Goal: Information Seeking & Learning: Learn about a topic

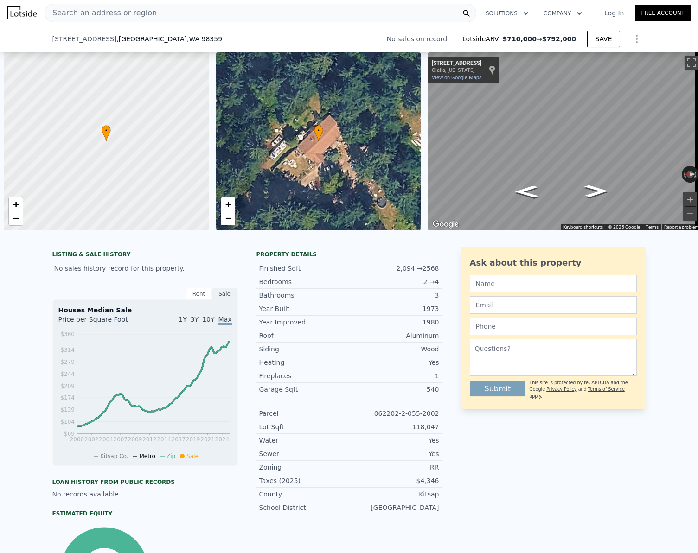
scroll to position [0, 4]
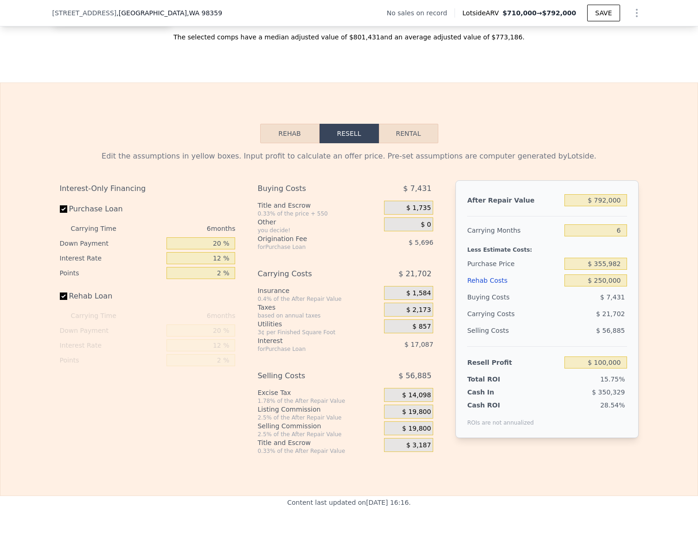
type input "1.75"
type input "3"
type input "1664"
type input "2908"
type input "86249"
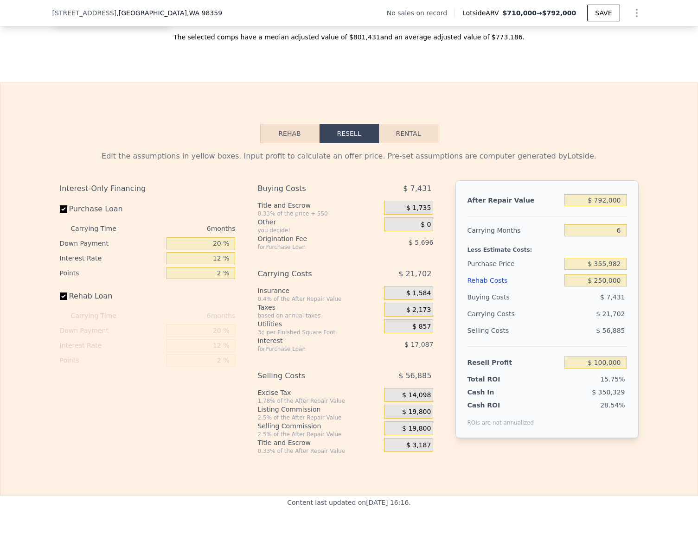
type input "209524"
checkbox input "false"
checkbox input "true"
type input "$ 710,000"
type input "$ 0"
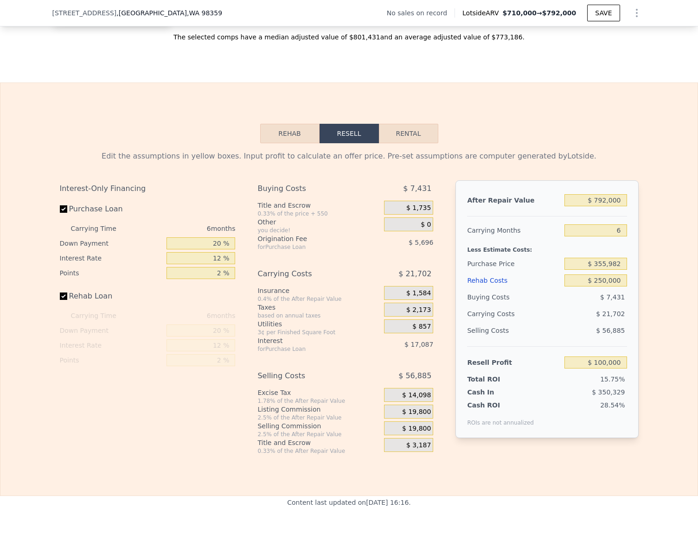
type input "$ 29,999"
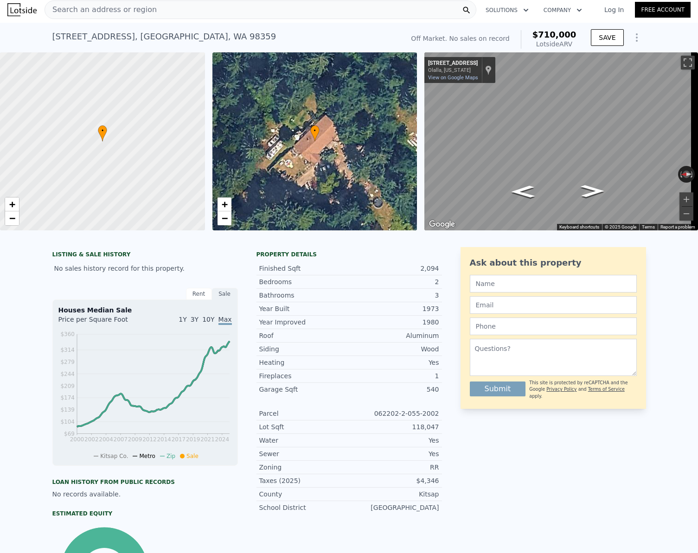
scroll to position [0, 0]
